Goal: Information Seeking & Learning: Learn about a topic

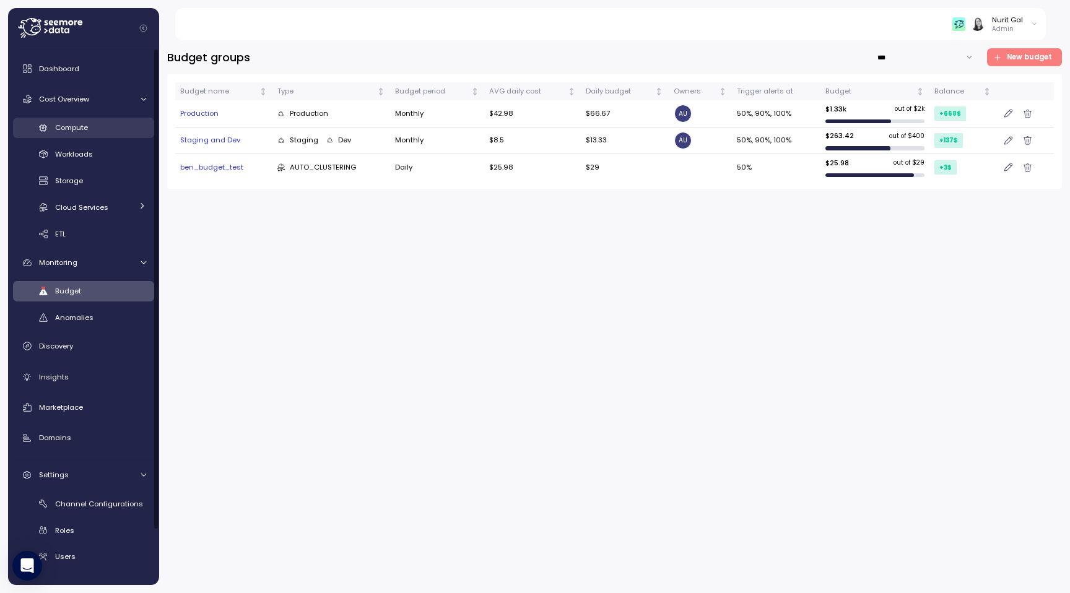
click at [74, 131] on span "Compute" at bounding box center [71, 128] width 33 height 10
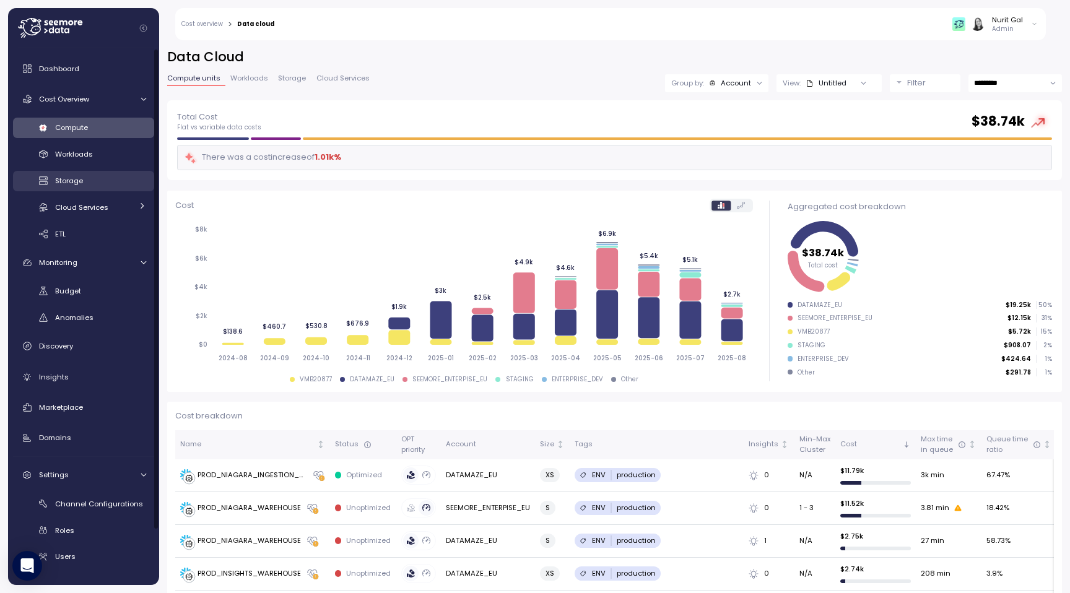
click at [77, 184] on span "Storage" at bounding box center [69, 181] width 28 height 10
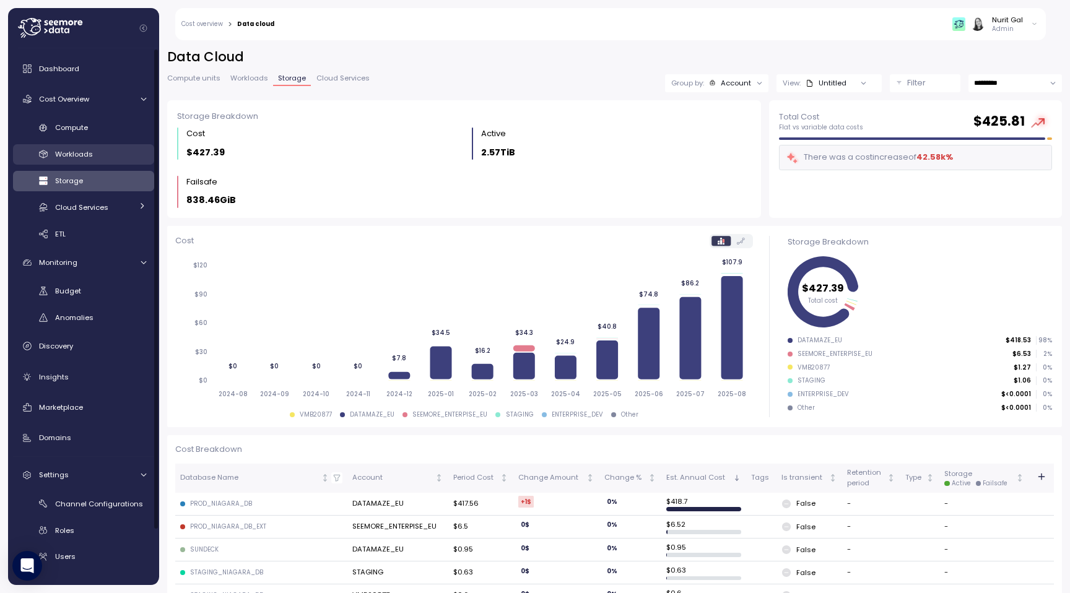
click at [89, 144] on link "Workloads" at bounding box center [83, 154] width 141 height 20
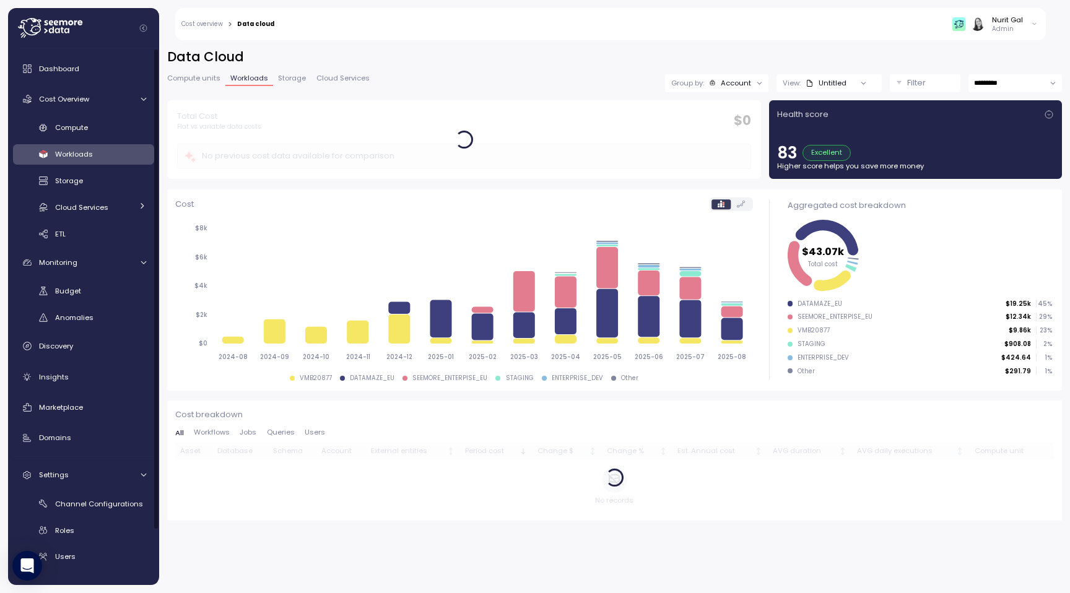
click at [92, 113] on div "Dashboard Cost Overview Compute Workloads Storage Cloud Services Clustering col…" at bounding box center [83, 344] width 141 height 576
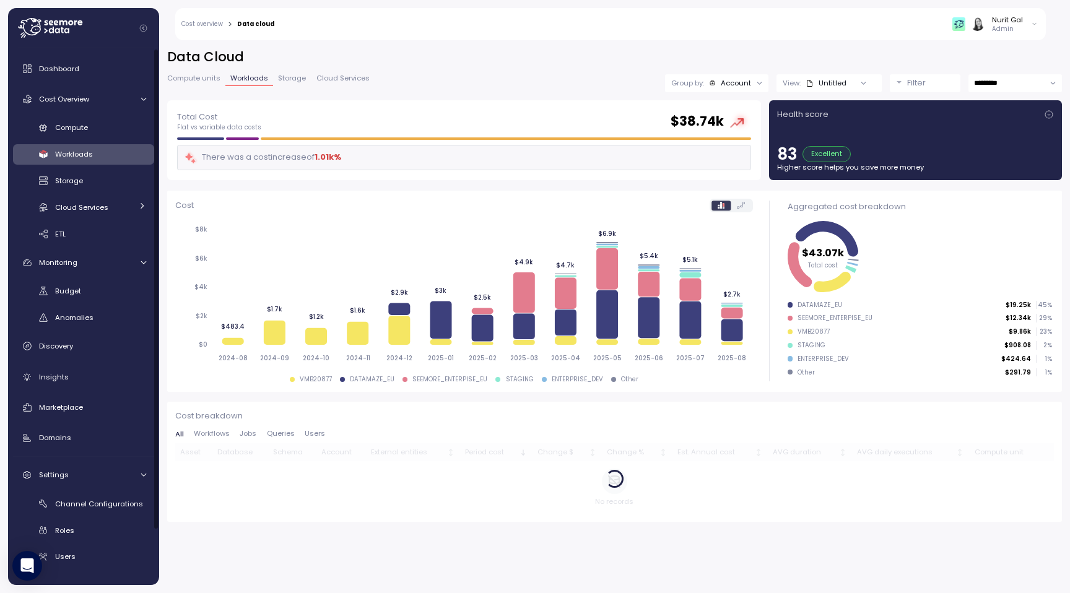
click at [79, 81] on div "Dashboard Cost Overview Compute Workloads Storage Cloud Services Clustering col…" at bounding box center [83, 344] width 141 height 576
click at [79, 74] on div "Dashboard" at bounding box center [92, 69] width 107 height 12
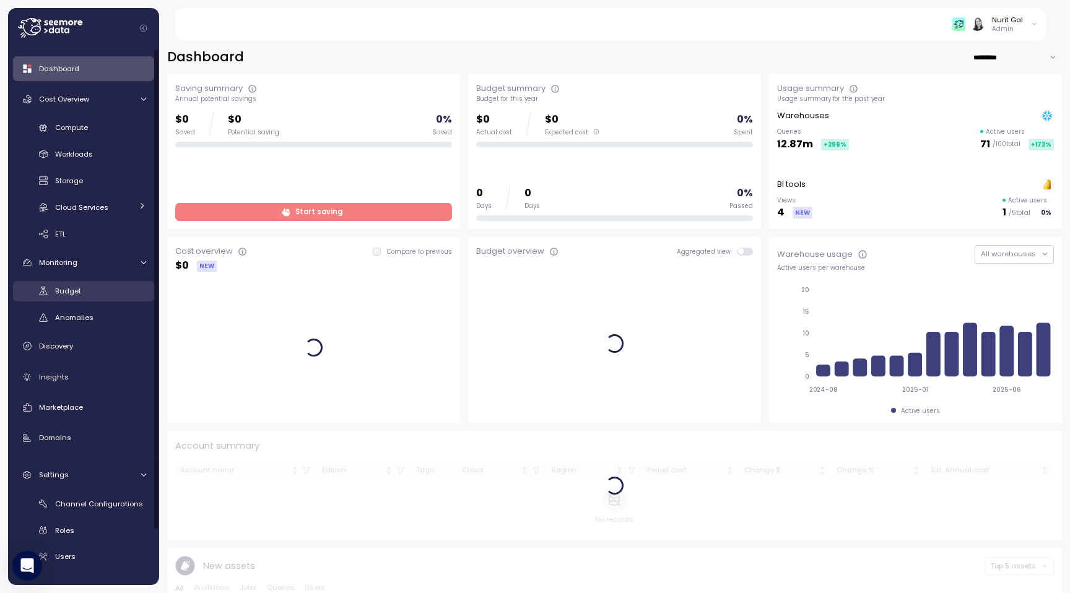
click at [71, 286] on span "Budget" at bounding box center [68, 291] width 26 height 10
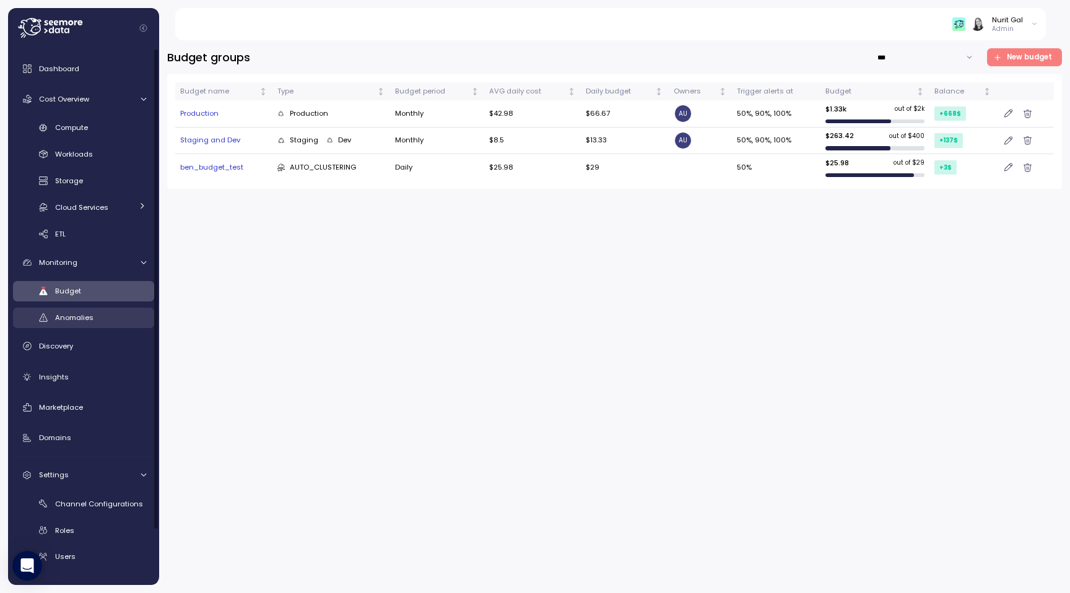
click at [79, 324] on link "Anomalies" at bounding box center [83, 318] width 141 height 20
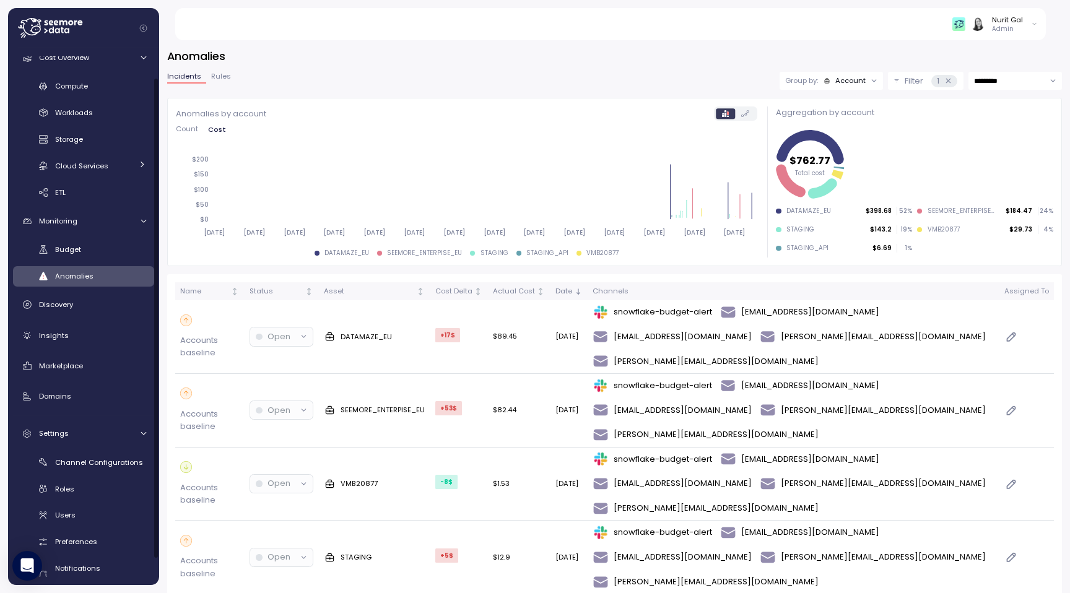
scroll to position [61, 0]
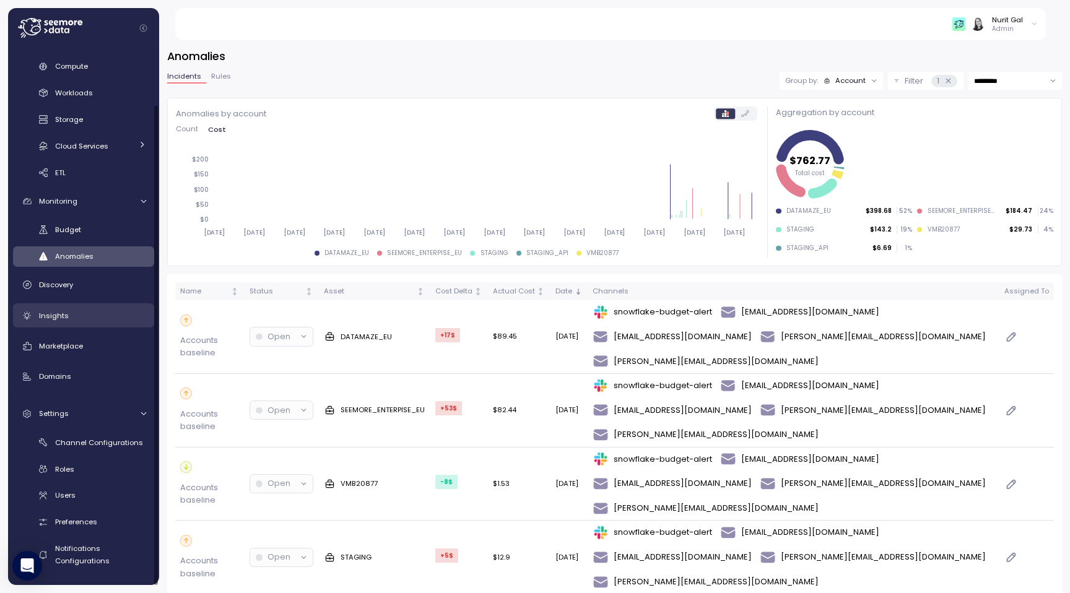
click at [79, 326] on link "Insights" at bounding box center [83, 315] width 141 height 25
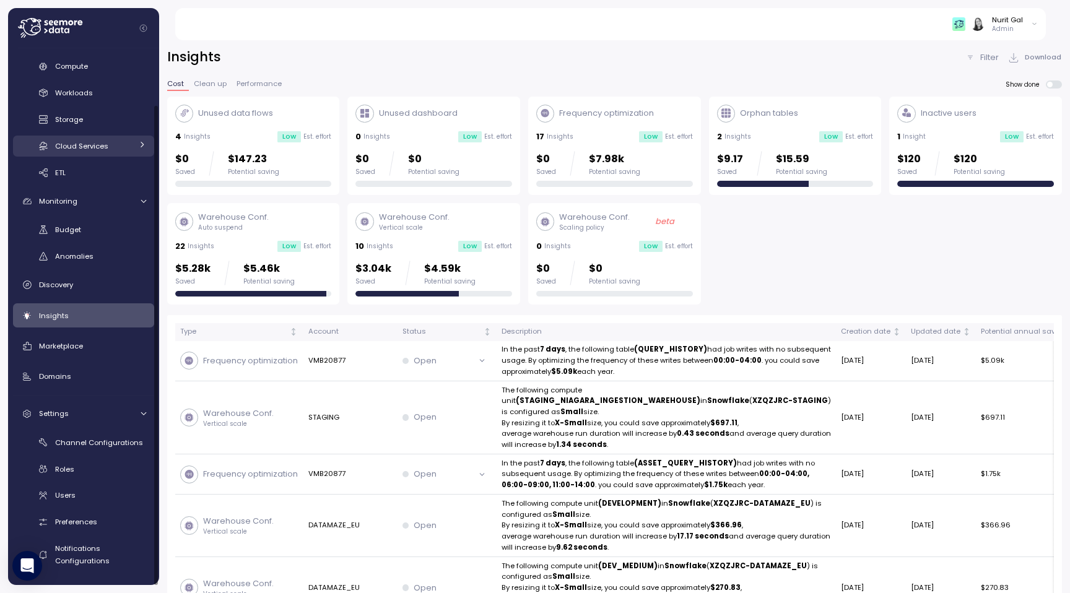
click at [77, 149] on span "Cloud Services" at bounding box center [81, 146] width 53 height 10
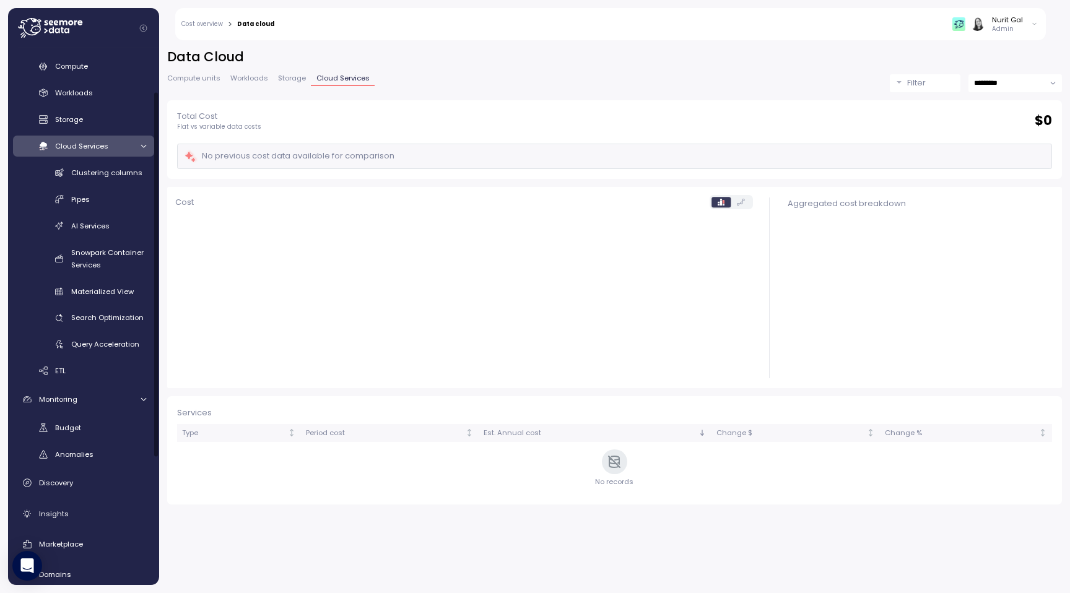
click at [77, 149] on span "Cloud Services" at bounding box center [81, 146] width 53 height 10
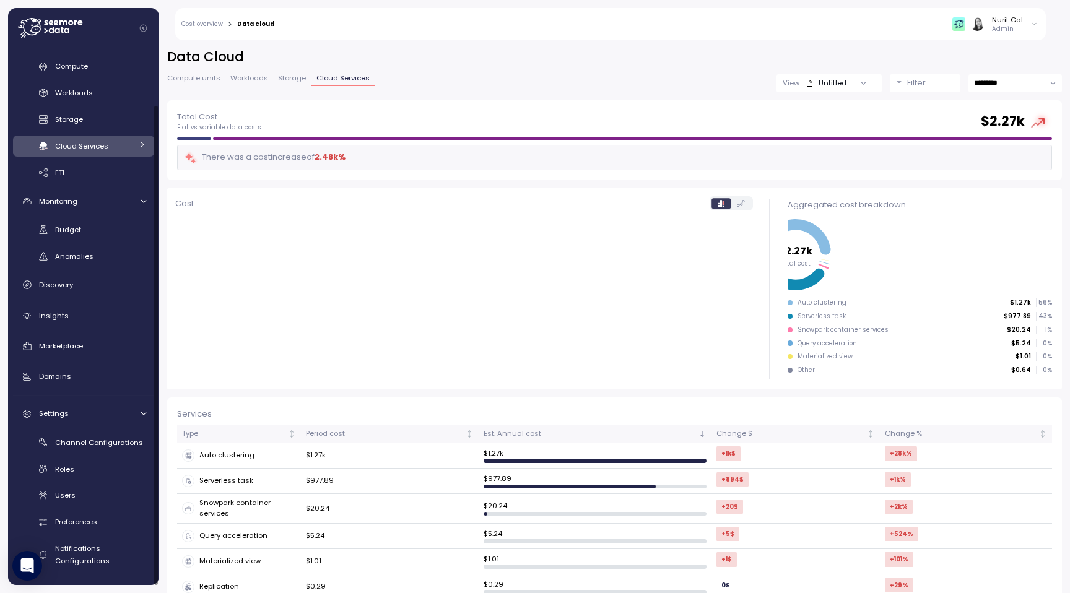
click at [79, 149] on span "Cloud Services" at bounding box center [81, 146] width 53 height 10
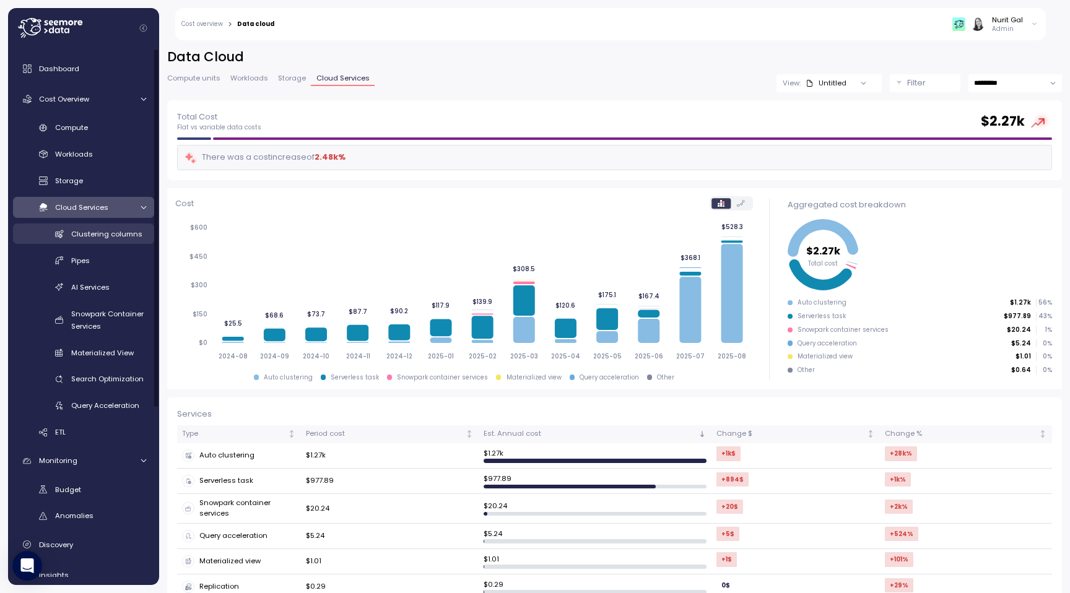
click at [91, 234] on span "Clustering columns" at bounding box center [106, 234] width 71 height 10
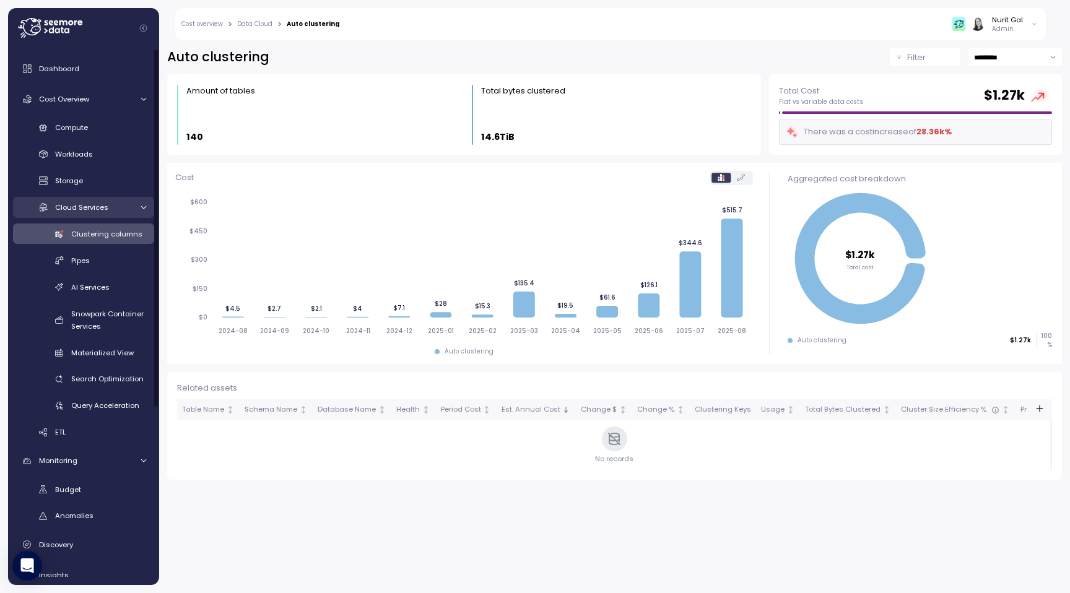
click at [105, 207] on span "Cloud Services" at bounding box center [81, 207] width 53 height 10
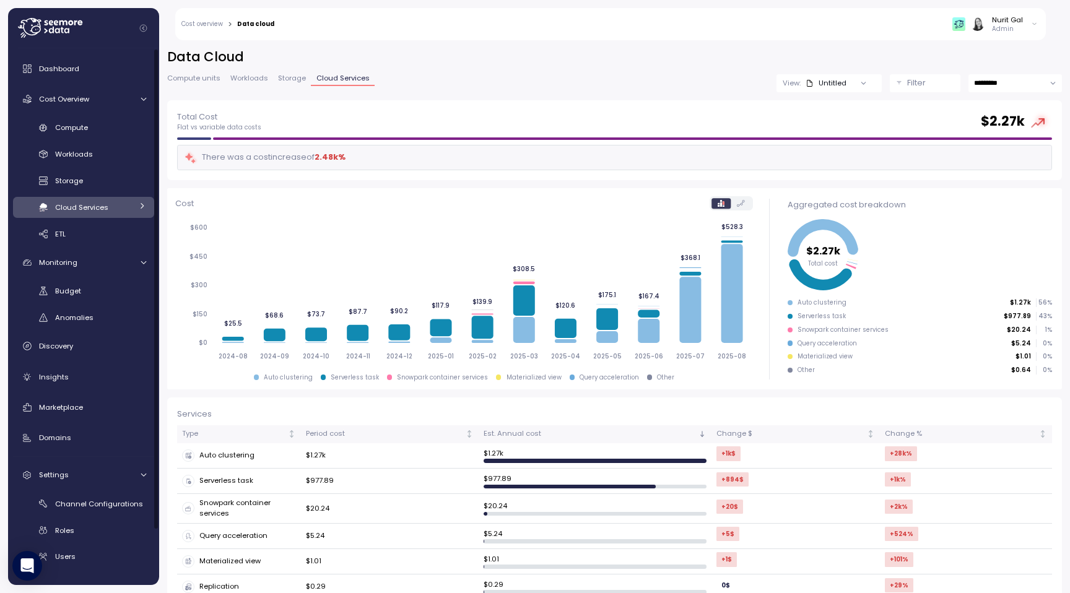
click at [104, 202] on div "Cloud Services" at bounding box center [93, 207] width 77 height 12
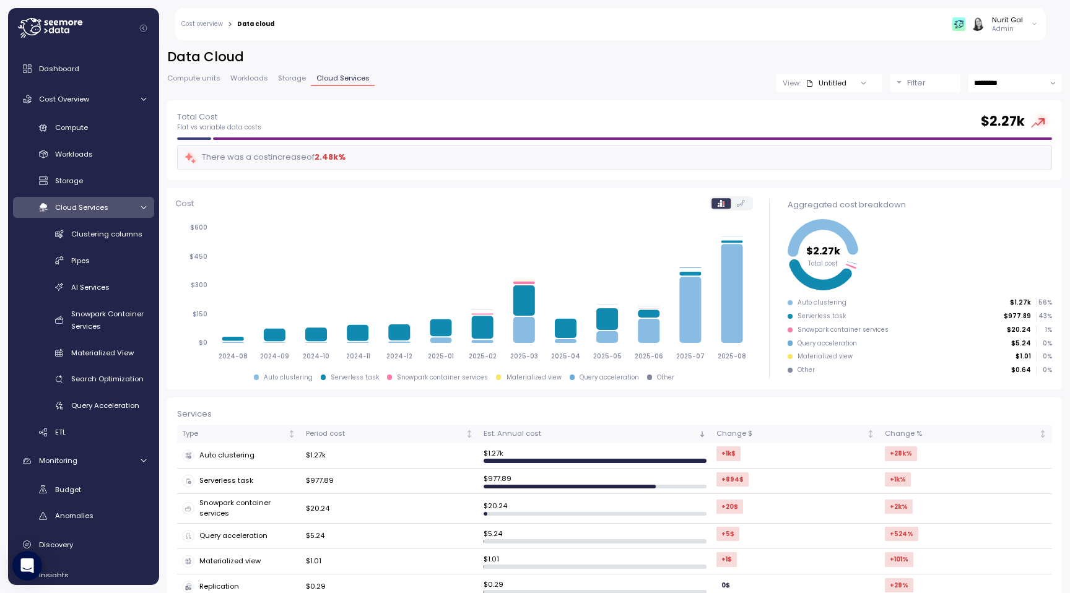
click at [278, 82] on span "Storage" at bounding box center [292, 78] width 28 height 7
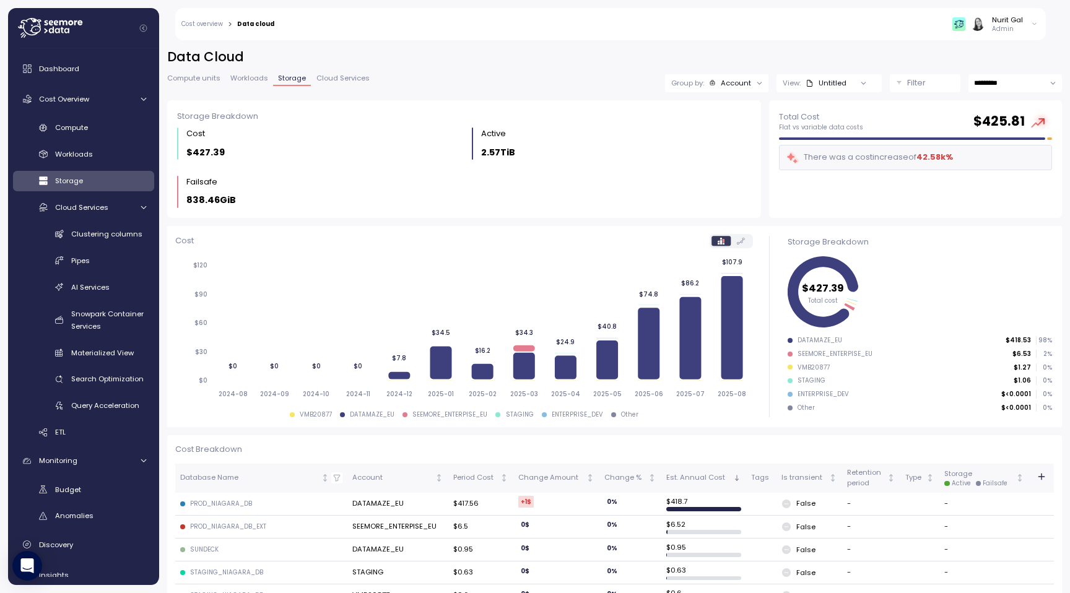
click at [250, 79] on span "Workloads" at bounding box center [249, 78] width 38 height 7
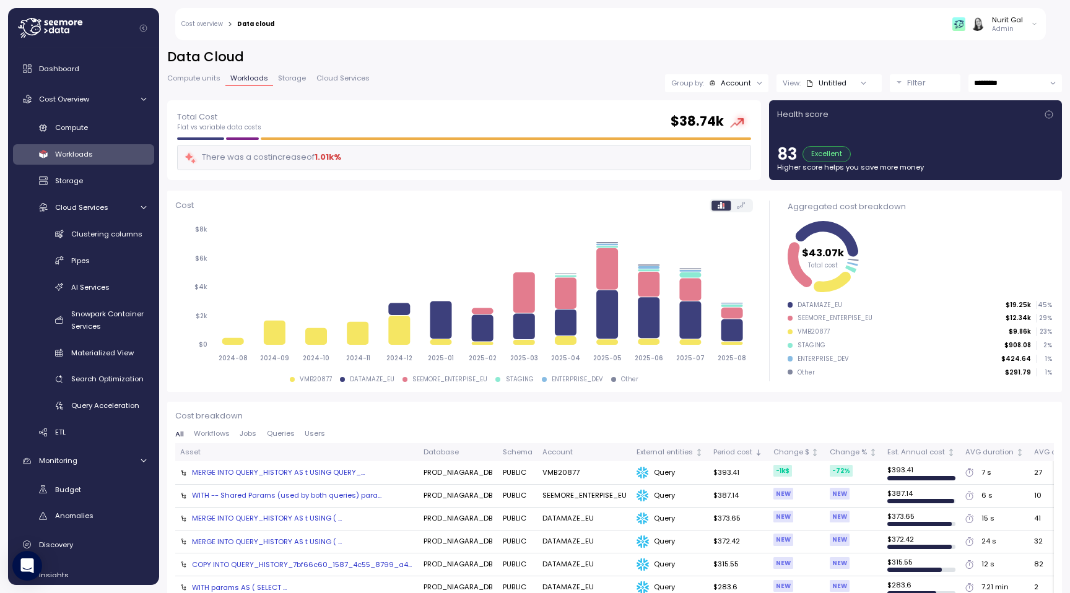
click at [204, 82] on span "Compute units" at bounding box center [193, 78] width 53 height 7
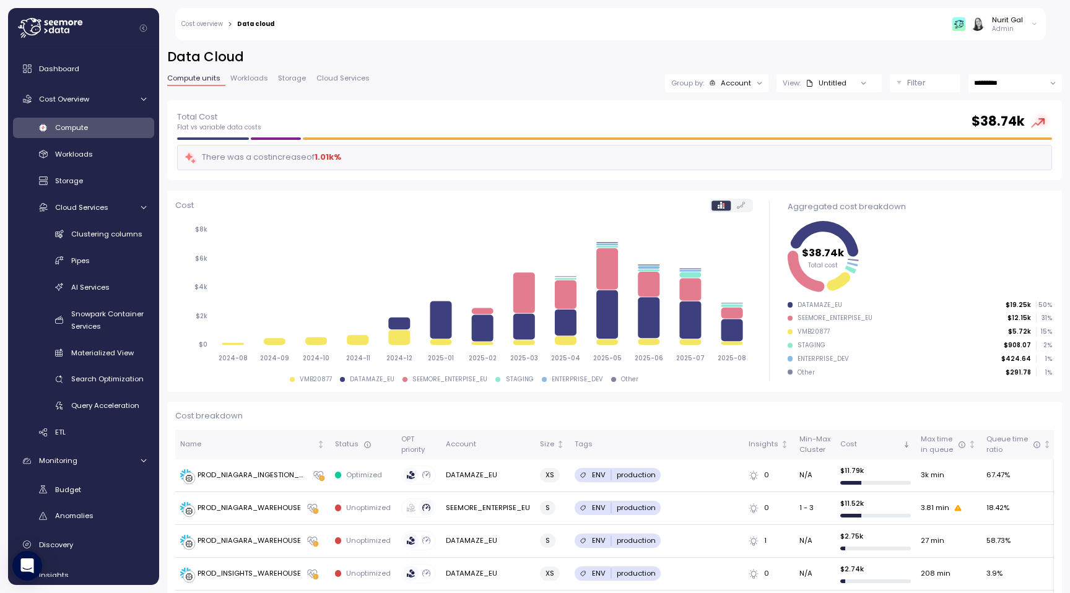
click at [249, 82] on span "Workloads" at bounding box center [249, 78] width 38 height 7
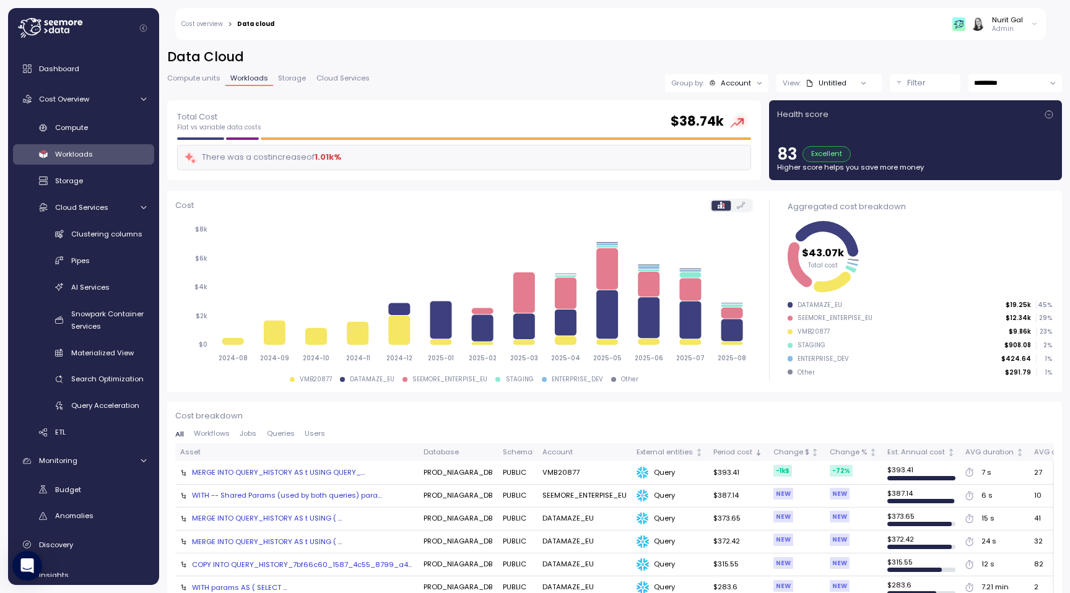
click at [293, 82] on span "Storage" at bounding box center [292, 78] width 28 height 7
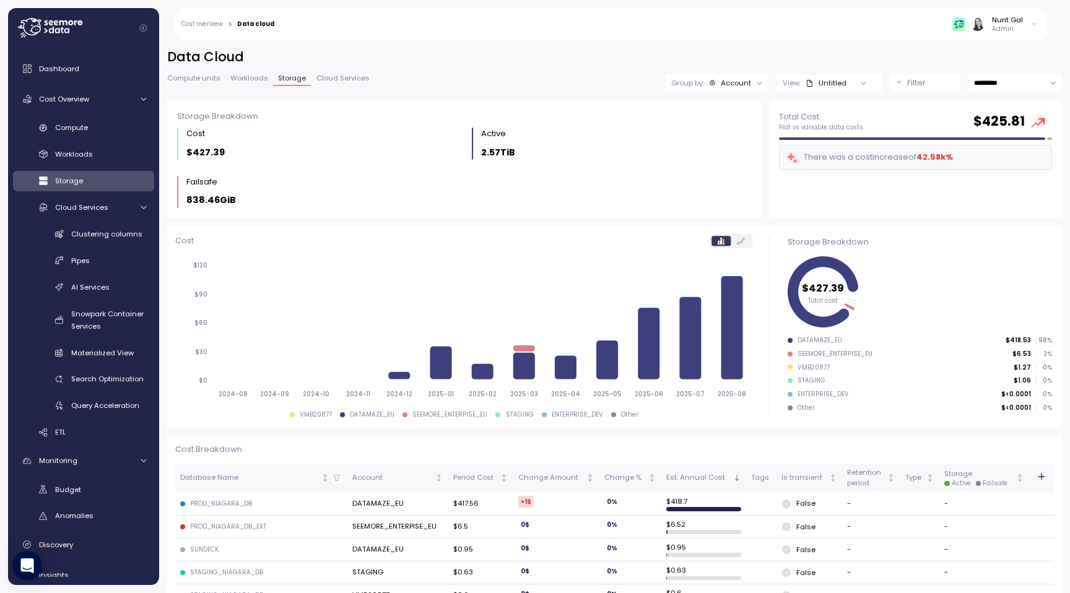
click at [341, 82] on span "Cloud Services" at bounding box center [342, 78] width 53 height 7
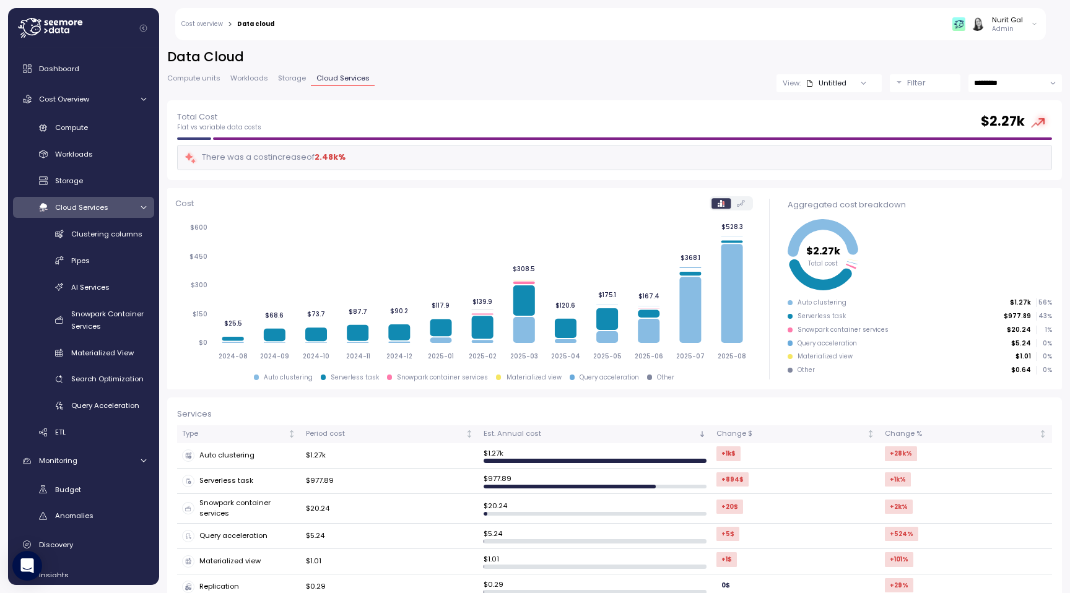
click at [896, 87] on button "Filter" at bounding box center [925, 83] width 71 height 18
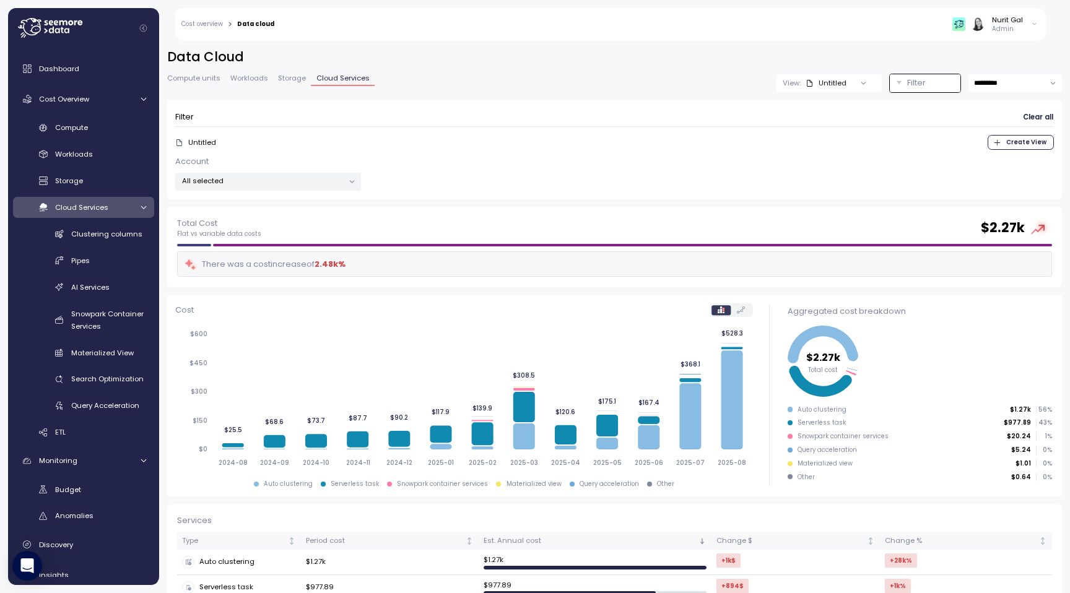
click at [283, 73] on div "Data Cloud Compute units Workloads Storage Cloud Services View: Untitled Filter…" at bounding box center [614, 127] width 895 height 159
click at [283, 75] on span "Storage" at bounding box center [292, 78] width 28 height 7
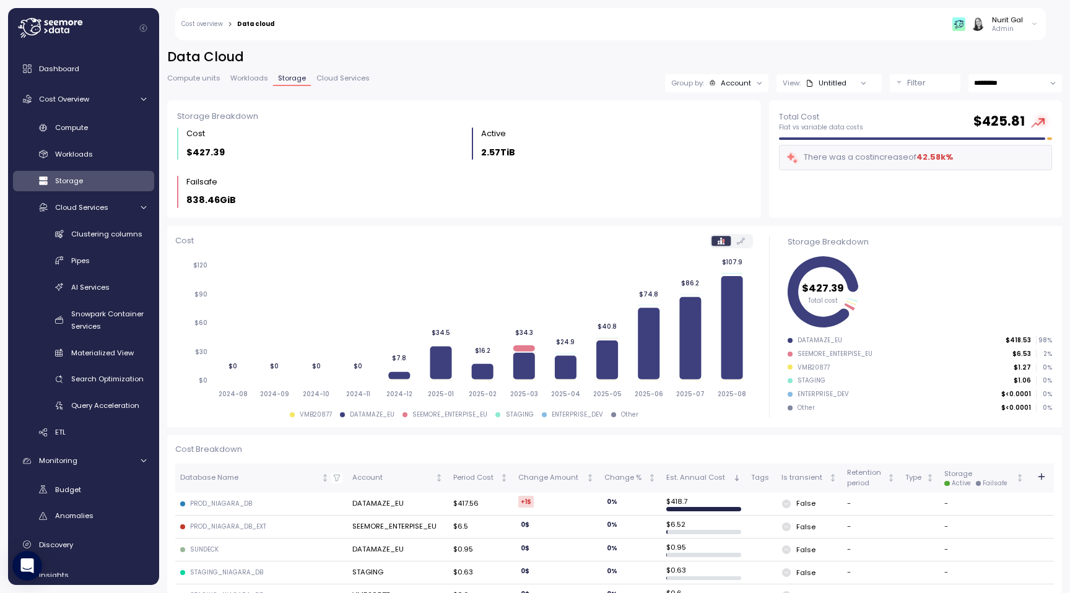
click at [903, 79] on button "Filter" at bounding box center [925, 83] width 71 height 18
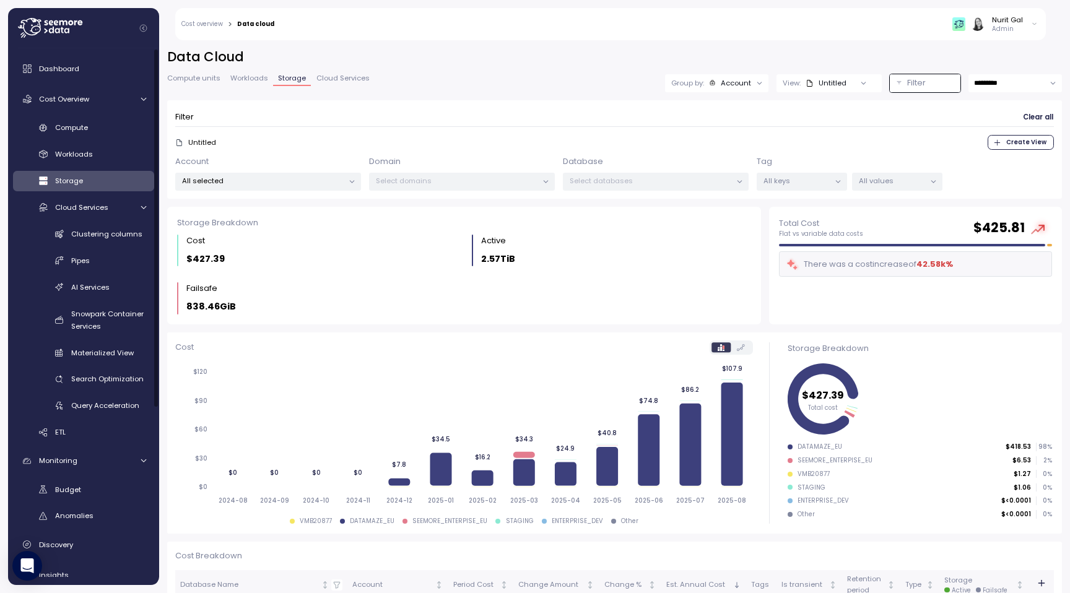
click at [95, 443] on div "Dashboard Cost Overview Compute Workloads Storage Cloud Services Clustering col…" at bounding box center [83, 443] width 141 height 775
click at [95, 440] on link "ETL" at bounding box center [83, 432] width 141 height 20
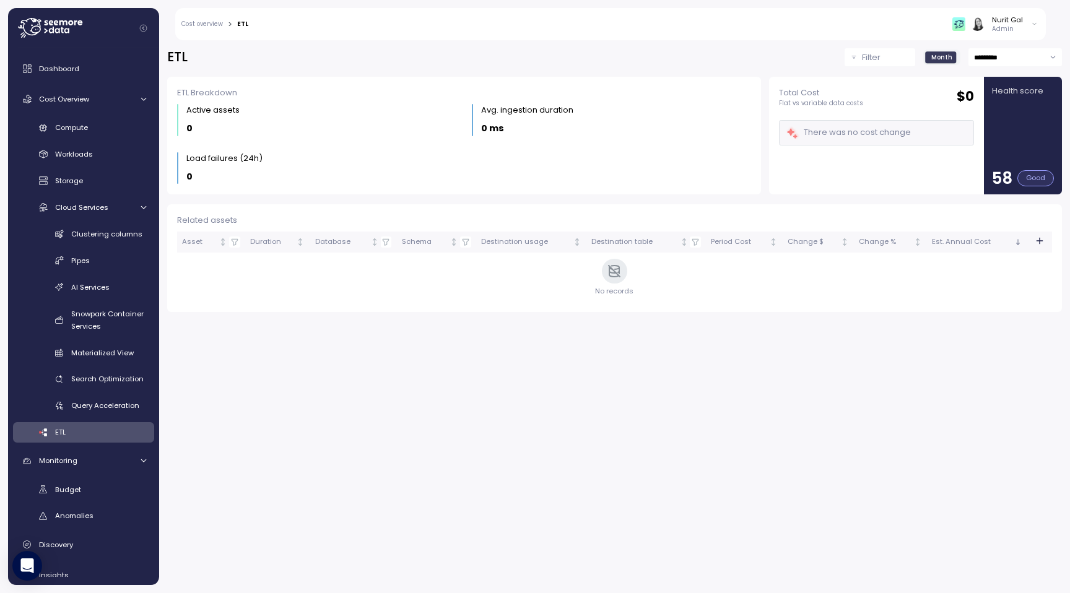
click at [204, 178] on div "0" at bounding box center [320, 177] width 269 height 14
click at [70, 490] on span "Budget" at bounding box center [68, 490] width 26 height 10
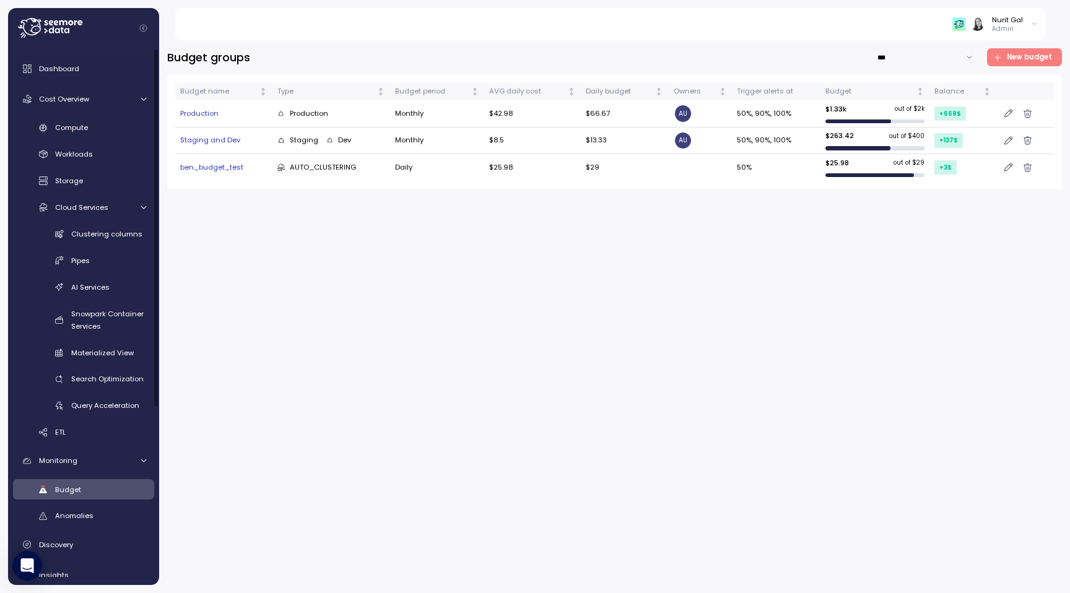
click at [217, 170] on div "ben_budget_test" at bounding box center [223, 167] width 87 height 11
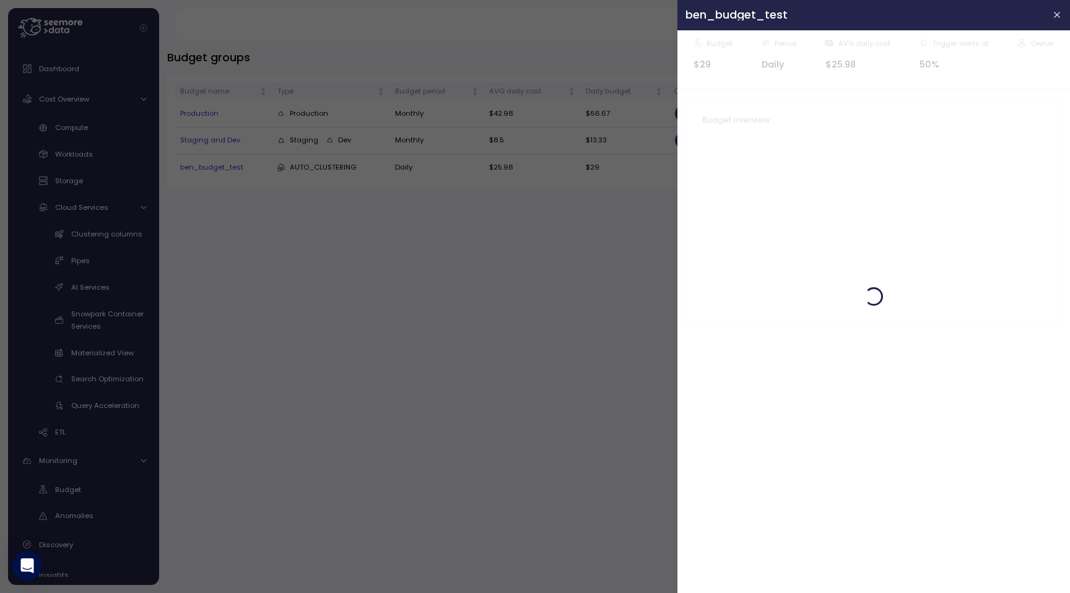
click at [227, 369] on div at bounding box center [535, 296] width 1070 height 593
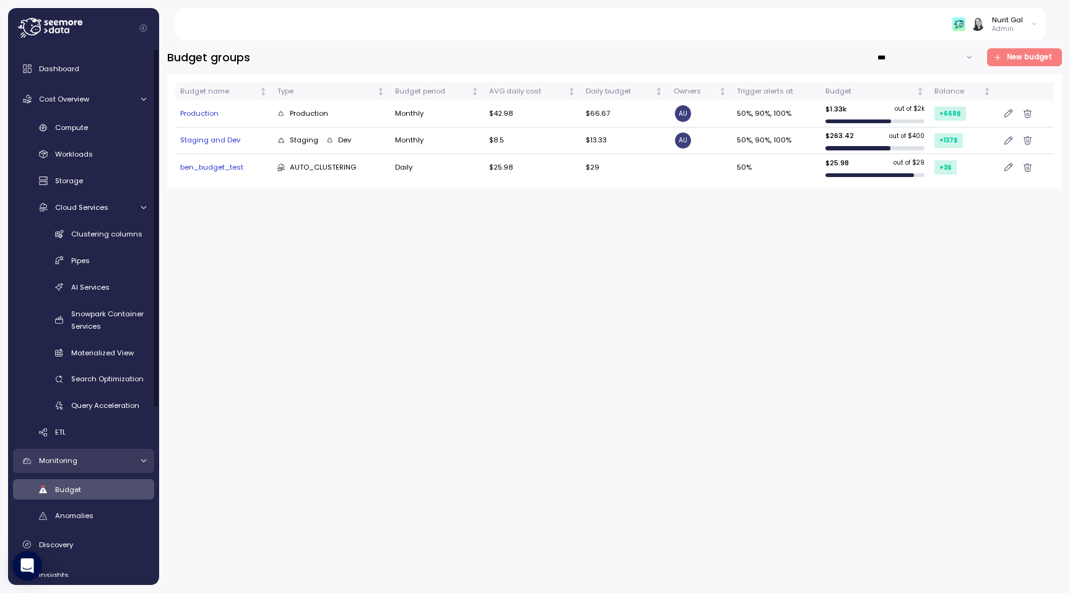
click at [73, 465] on span "Monitoring" at bounding box center [58, 461] width 38 height 10
click at [69, 463] on span "Monitoring" at bounding box center [58, 461] width 38 height 10
click at [68, 518] on span "Anomalies" at bounding box center [74, 516] width 38 height 10
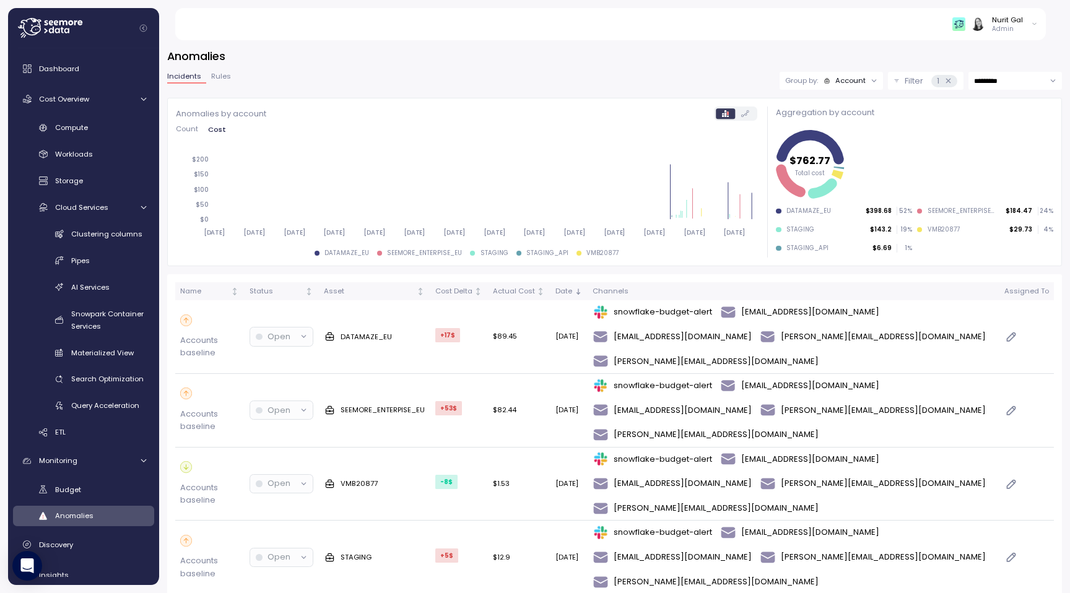
click at [183, 126] on span "Count" at bounding box center [187, 129] width 22 height 7
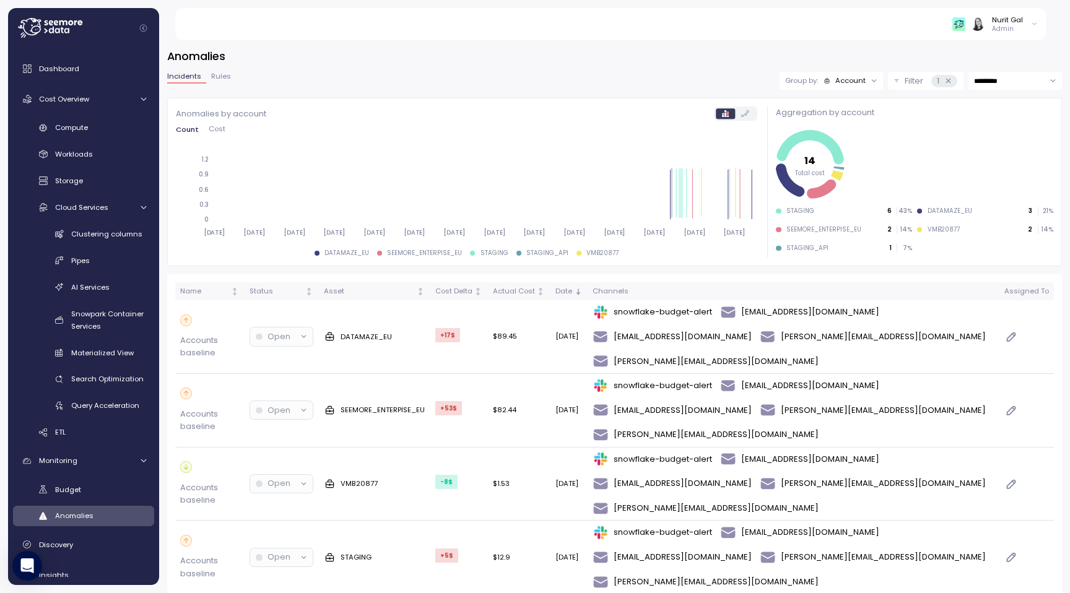
click at [215, 132] on span "Cost" at bounding box center [217, 129] width 17 height 7
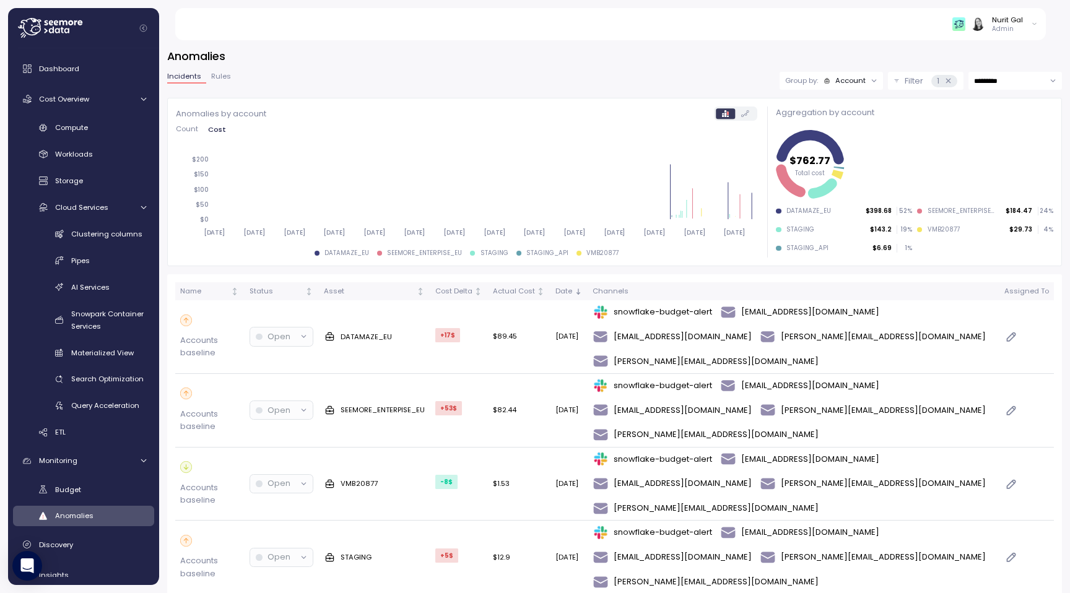
click at [742, 107] on div at bounding box center [735, 114] width 43 height 14
click at [742, 110] on icon at bounding box center [745, 113] width 8 height 7
click at [725, 111] on icon at bounding box center [725, 113] width 7 height 7
click at [82, 123] on span "Compute" at bounding box center [71, 128] width 33 height 10
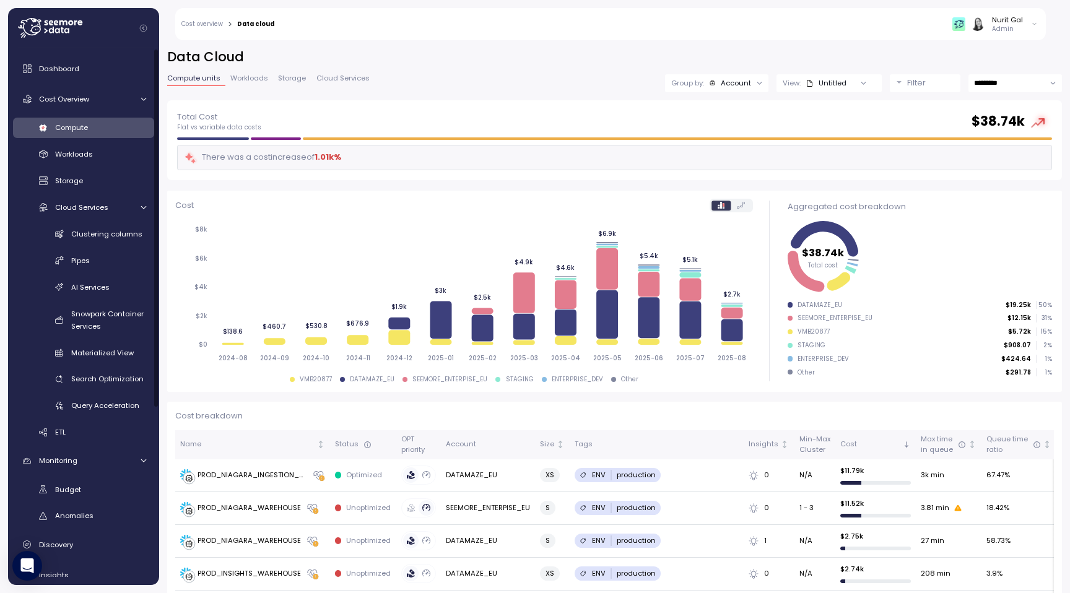
click at [251, 75] on span "Workloads" at bounding box center [249, 78] width 38 height 7
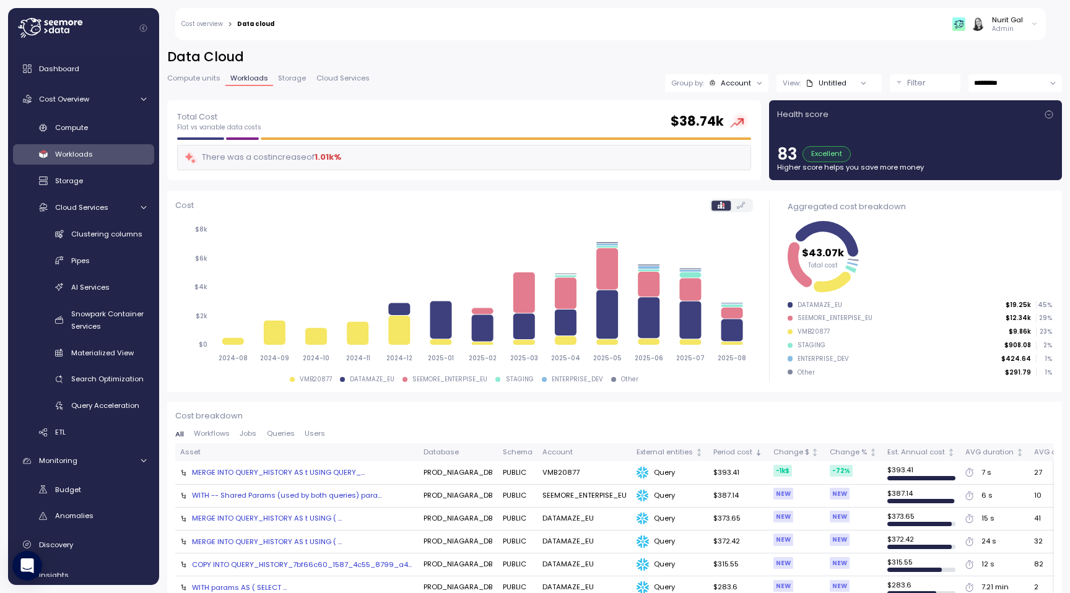
click at [311, 74] on div "Compute units Workloads Storage Cloud Services Group by: Account View: Untitled…" at bounding box center [614, 83] width 895 height 18
click at [305, 81] on link "Storage" at bounding box center [292, 80] width 38 height 11
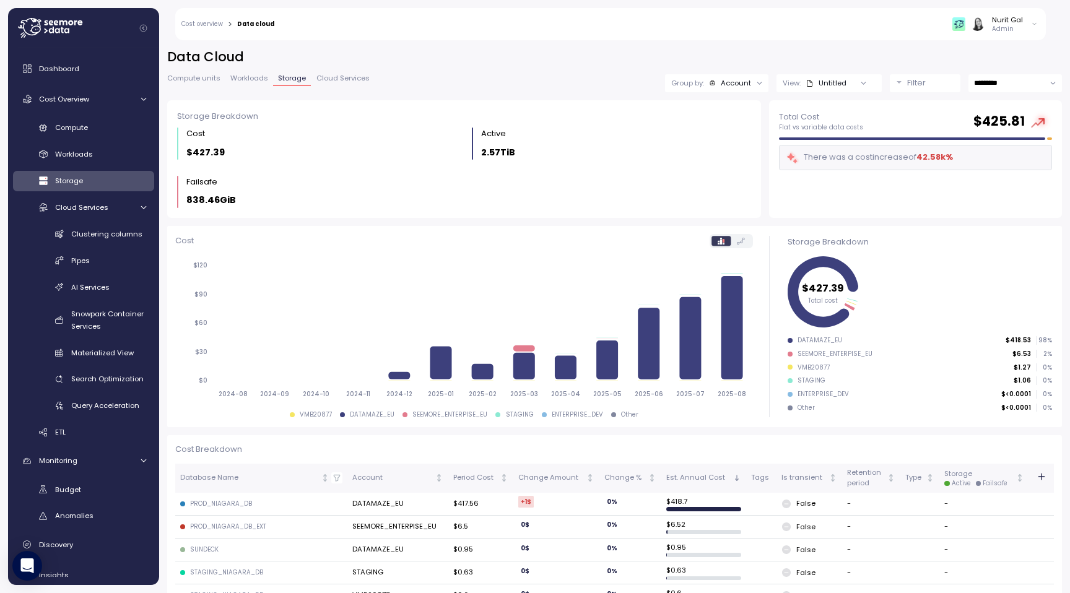
click at [334, 79] on span "Cloud Services" at bounding box center [342, 78] width 53 height 7
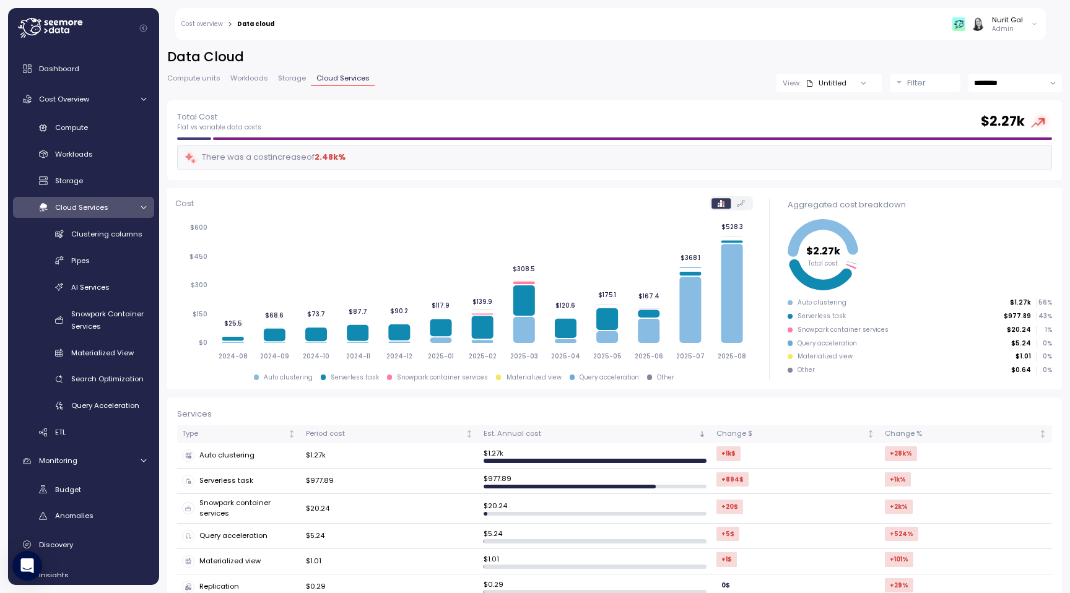
click at [294, 79] on span "Storage" at bounding box center [292, 78] width 28 height 7
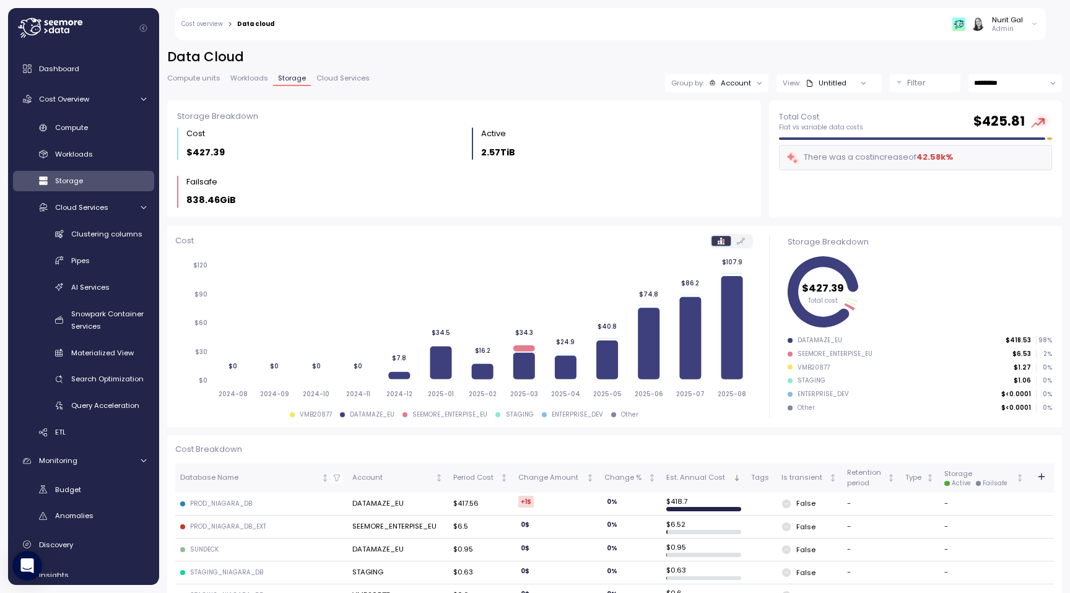
click at [330, 75] on span "Cloud Services" at bounding box center [342, 78] width 53 height 7
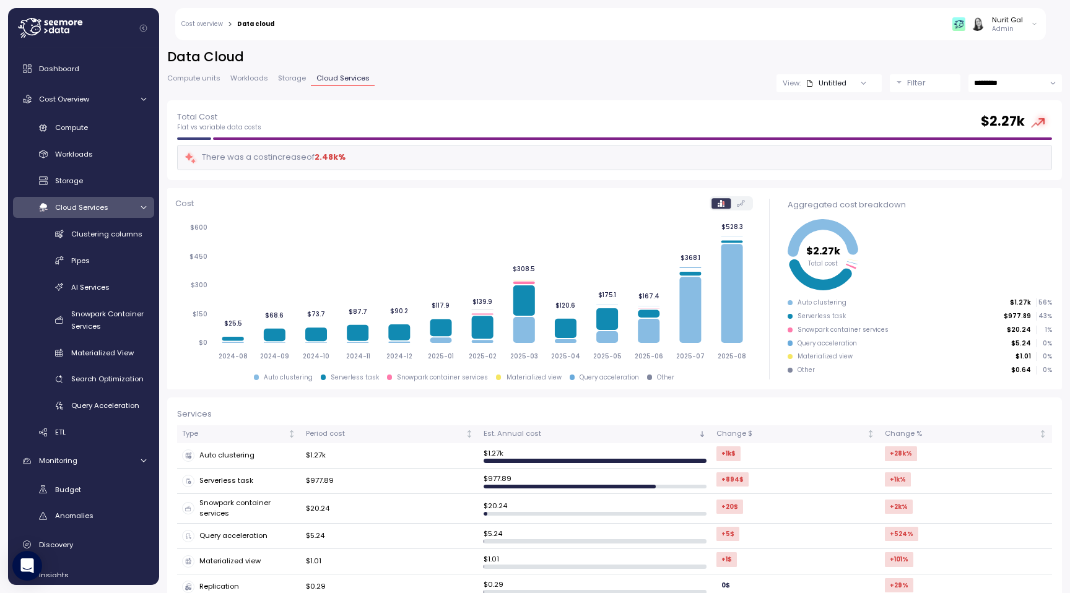
click at [294, 79] on span "Storage" at bounding box center [292, 78] width 28 height 7
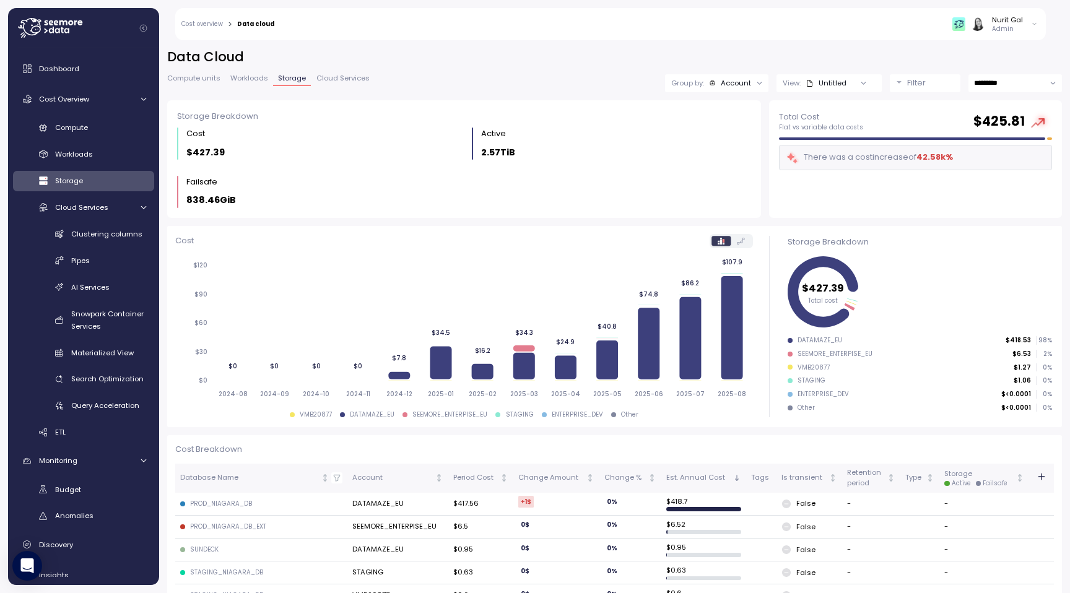
click at [341, 79] on span "Cloud Services" at bounding box center [342, 78] width 53 height 7
